Goal: Check status: Check status

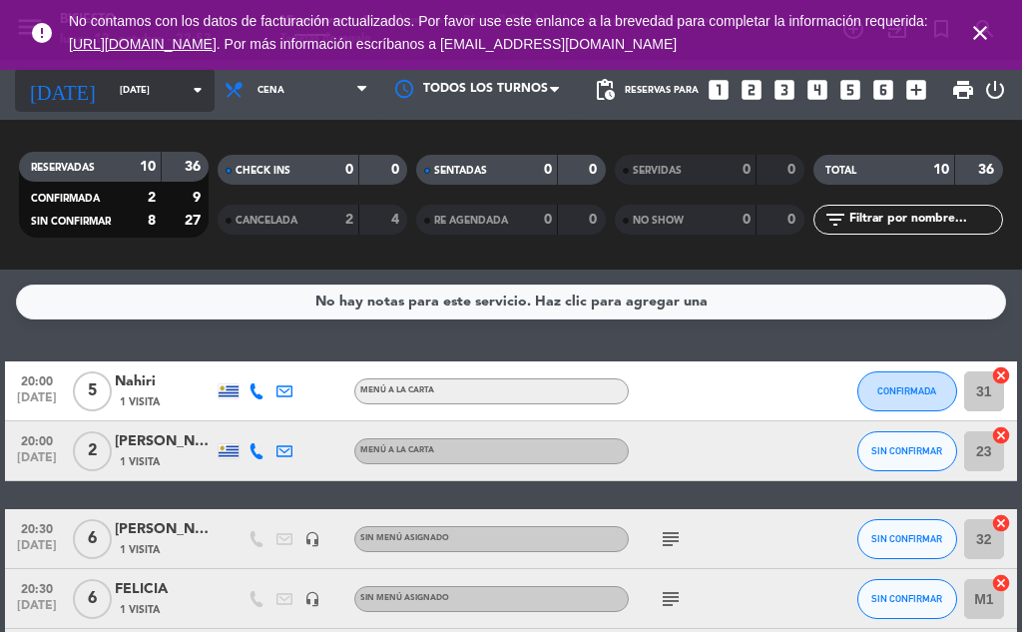
click at [186, 90] on icon "arrow_drop_down" at bounding box center [198, 90] width 24 height 24
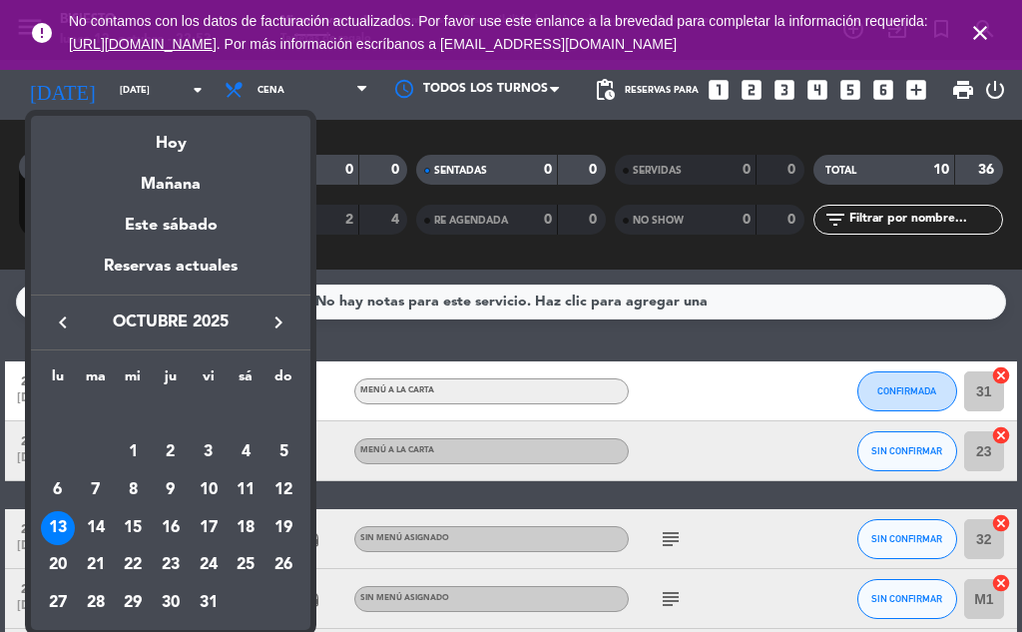
click at [179, 88] on div at bounding box center [511, 316] width 1022 height 632
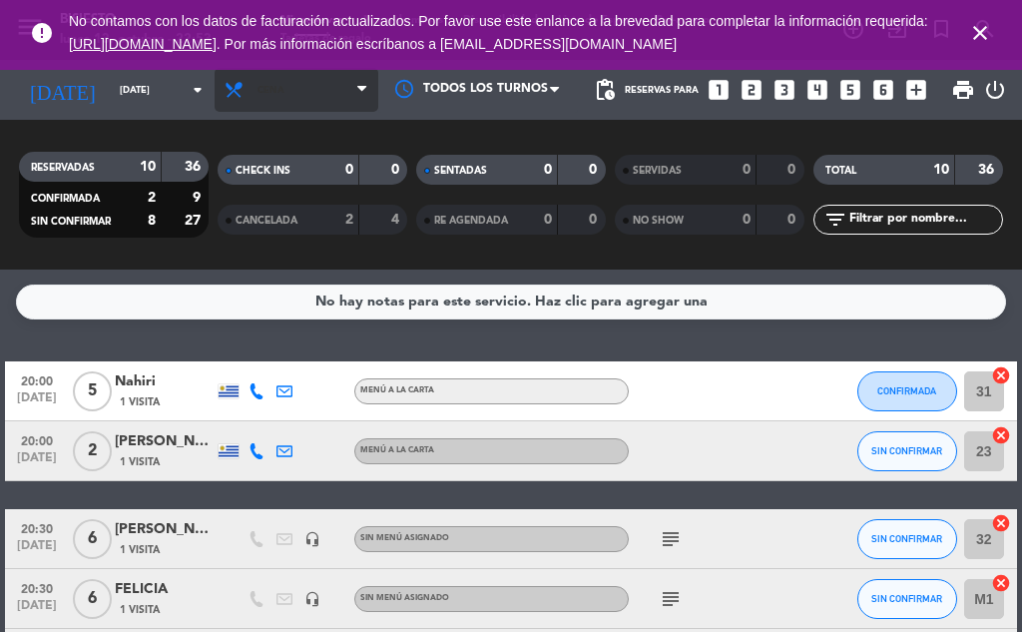
click at [305, 94] on span "Cena" at bounding box center [296, 90] width 164 height 44
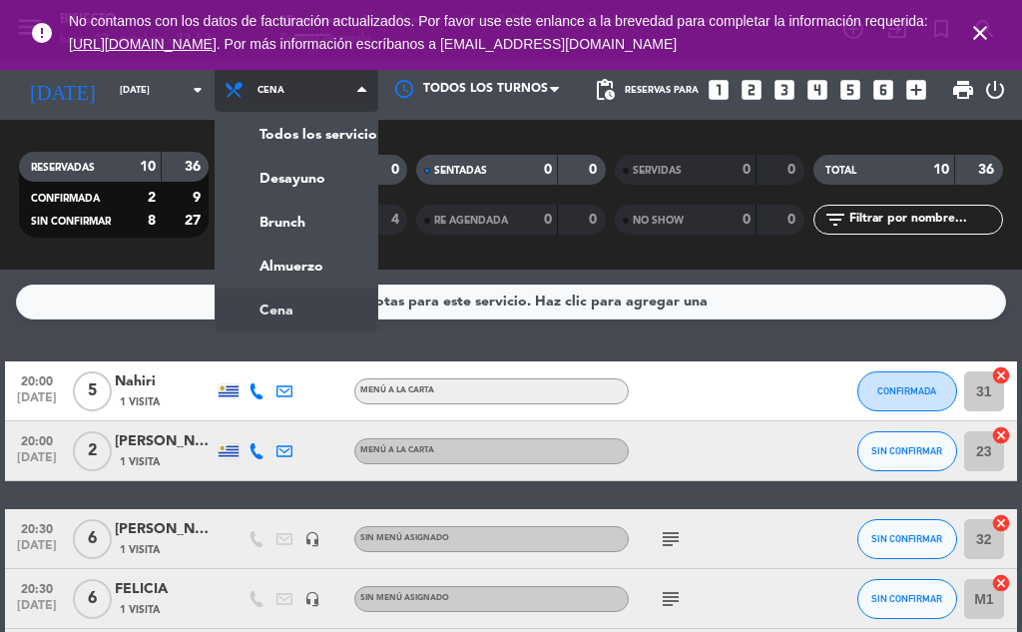
click at [300, 89] on span "Cena" at bounding box center [296, 90] width 164 height 44
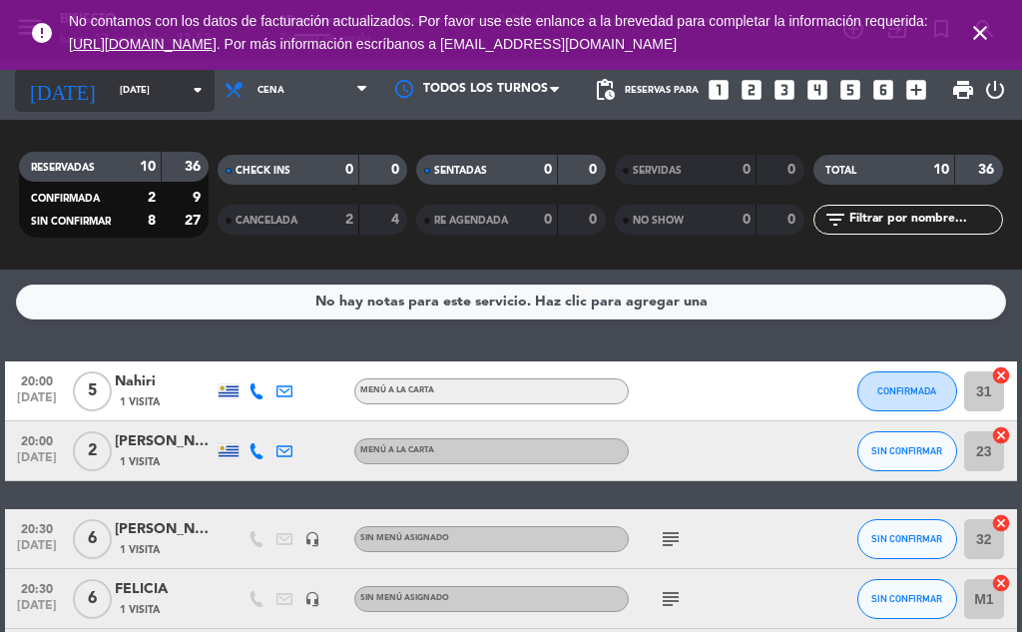
click at [186, 96] on icon "arrow_drop_down" at bounding box center [198, 90] width 24 height 24
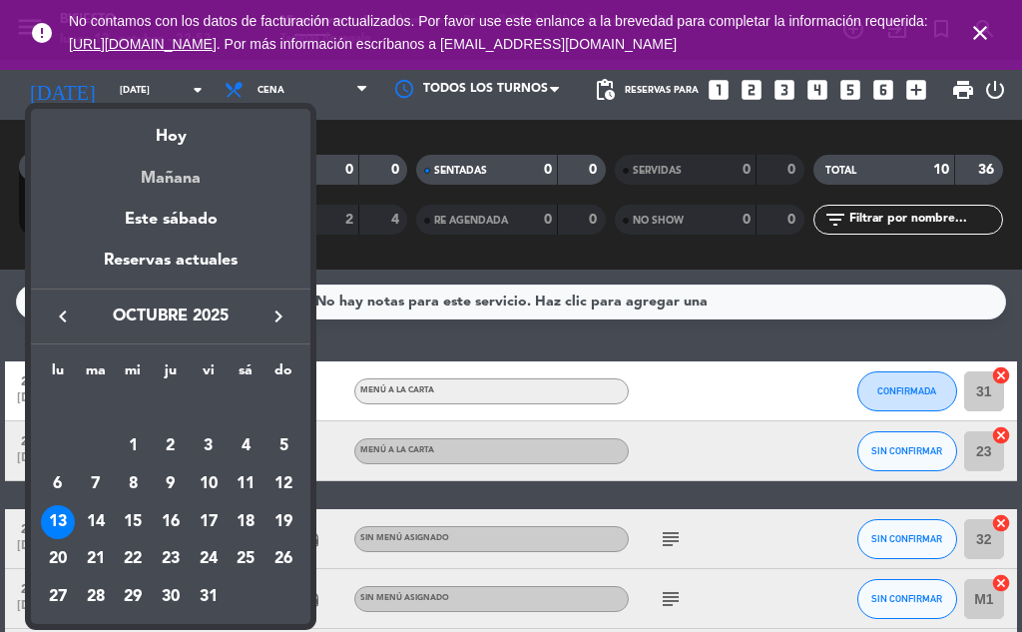
click at [209, 170] on div "Mañana" at bounding box center [170, 171] width 279 height 41
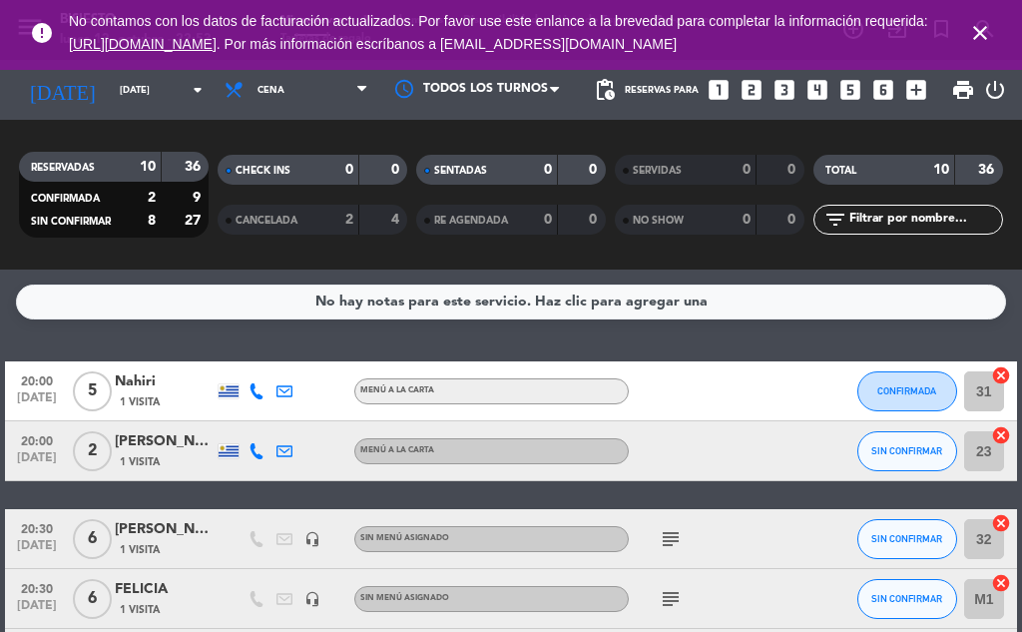
type input "[DATE]"
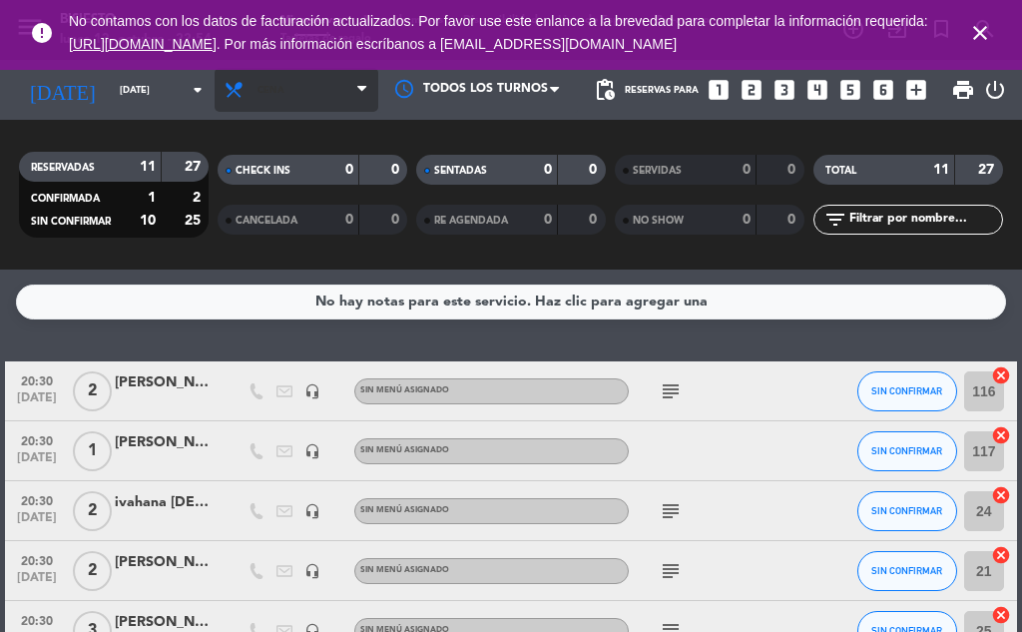
click at [311, 93] on span "Cena" at bounding box center [296, 90] width 164 height 44
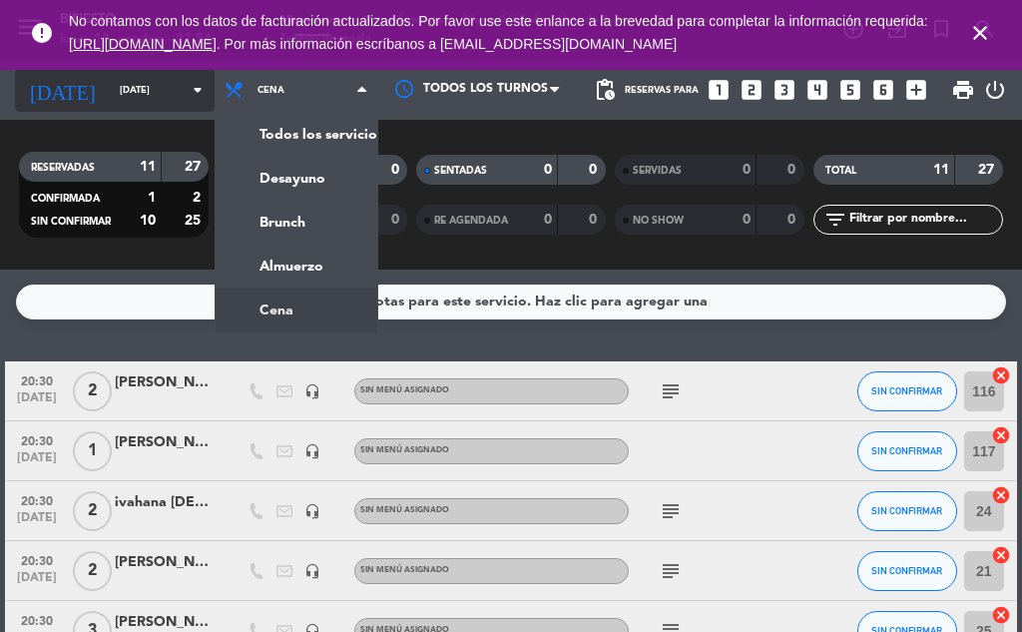
click at [186, 92] on icon "arrow_drop_down" at bounding box center [198, 90] width 24 height 24
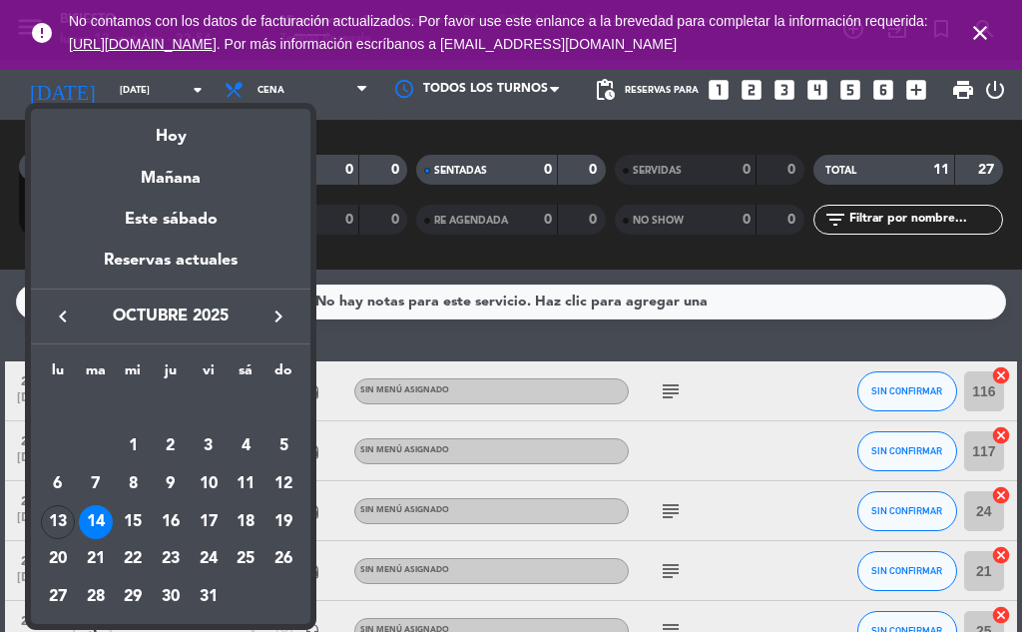
click at [288, 86] on div at bounding box center [511, 316] width 1022 height 632
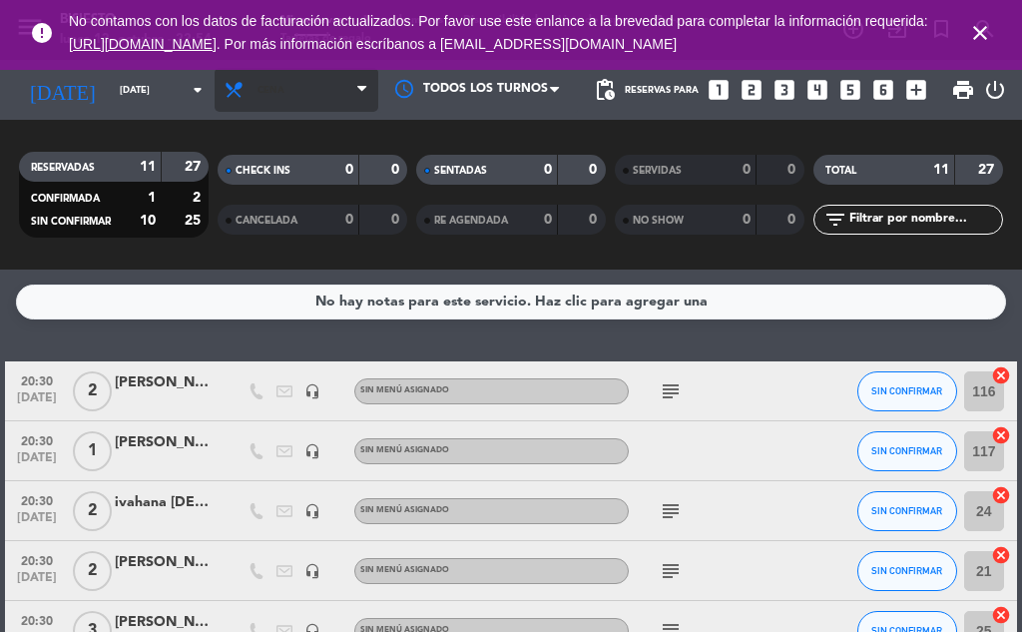
click at [257, 85] on span "Cena" at bounding box center [270, 90] width 27 height 11
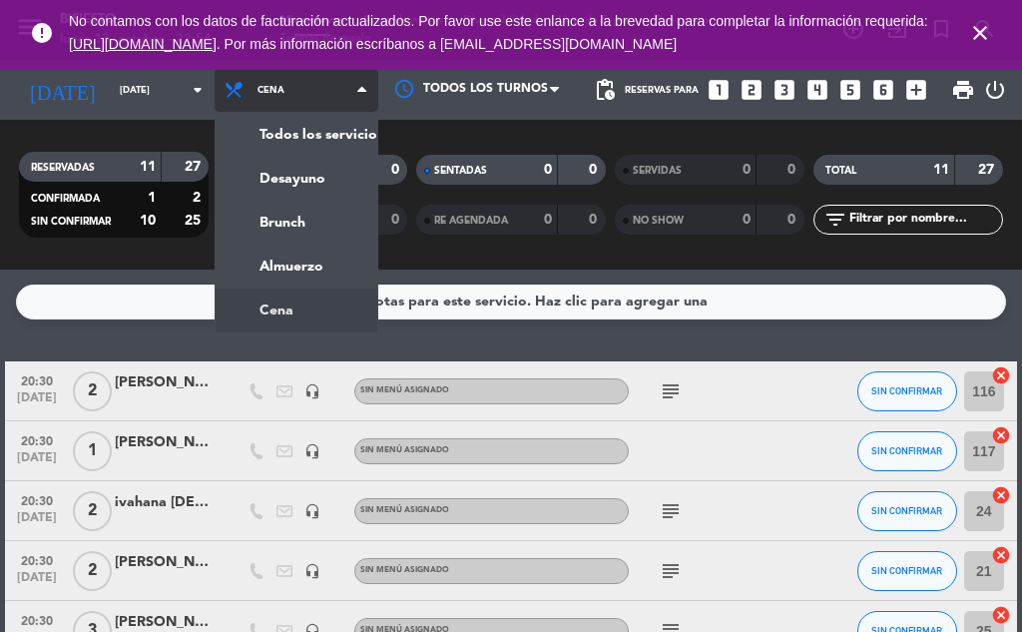
click at [296, 263] on div "menu Bisiesto lunes 13. octubre - 22:54 Mis reservas Mapa de mesas Disponibilid…" at bounding box center [511, 134] width 1022 height 269
